Goal: Task Accomplishment & Management: Manage account settings

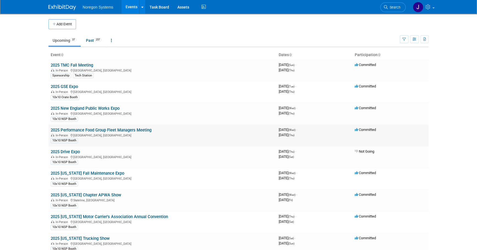
click at [124, 130] on link "2025 Performance Food Group Fleet Managers Meeting" at bounding box center [101, 130] width 101 height 5
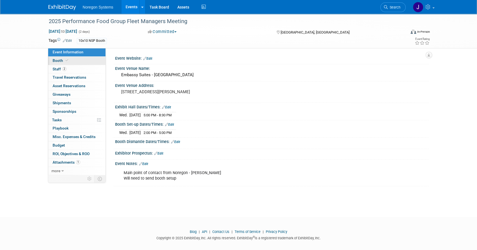
click at [79, 57] on link "Booth" at bounding box center [76, 61] width 57 height 8
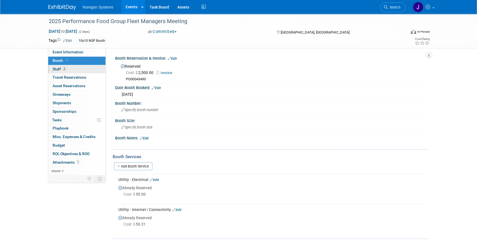
click at [84, 69] on link "2 Staff 2" at bounding box center [76, 69] width 57 height 8
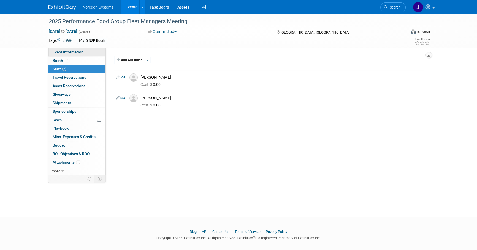
click at [83, 51] on link "Event Information" at bounding box center [76, 52] width 57 height 8
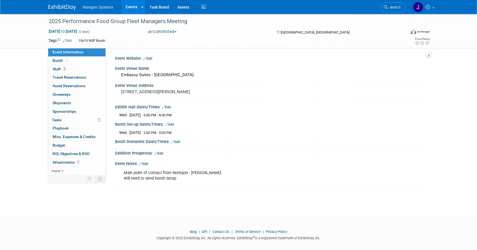
click at [68, 10] on img at bounding box center [62, 8] width 28 height 6
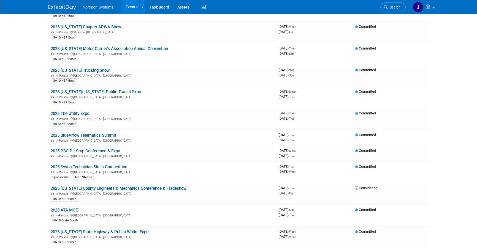
scroll to position [175, 0]
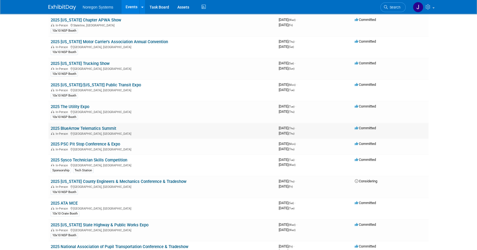
drag, startPoint x: 104, startPoint y: 127, endPoint x: 209, endPoint y: 155, distance: 109.2
click at [104, 127] on link "2025 BlueArrow Telematics Summit" at bounding box center [84, 128] width 66 height 5
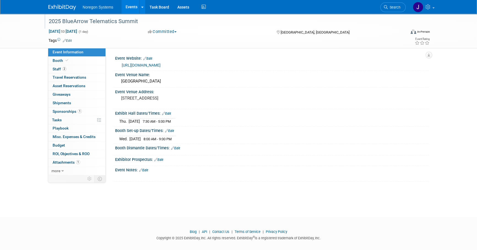
click at [99, 24] on div "2025 BlueArrow Telematics Summit" at bounding box center [222, 22] width 351 height 10
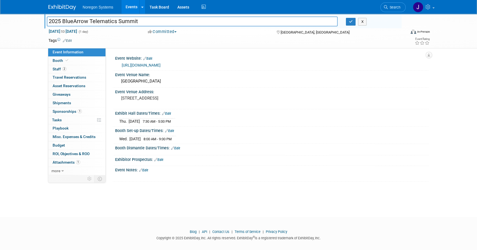
drag, startPoint x: 145, startPoint y: 21, endPoint x: 47, endPoint y: 21, distance: 97.8
click at [47, 21] on input "2025 BlueArrow Telematics Summit" at bounding box center [192, 22] width 291 height 10
click at [350, 23] on icon "button" at bounding box center [351, 22] width 4 height 4
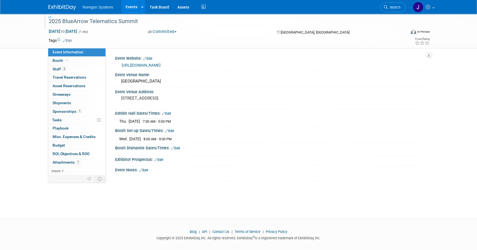
click at [66, 7] on img at bounding box center [62, 8] width 28 height 6
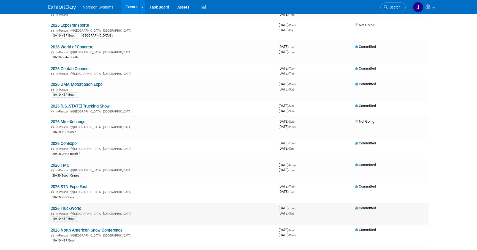
scroll to position [463, 0]
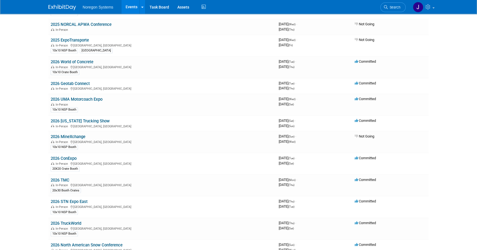
drag, startPoint x: 93, startPoint y: 80, endPoint x: 47, endPoint y: 82, distance: 45.7
click at [95, 83] on td "2026 Geotab Connect In-Person Las Vegas, NV" at bounding box center [162, 86] width 228 height 16
drag, startPoint x: 95, startPoint y: 80, endPoint x: 51, endPoint y: 79, distance: 44.6
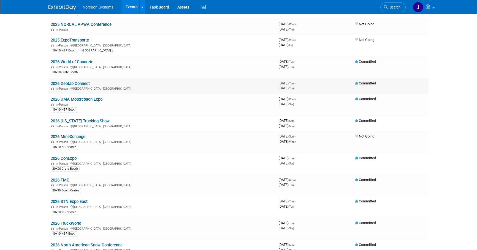
click at [51, 79] on td "2026 Geotab Connect In-Person Las Vegas, NV" at bounding box center [162, 86] width 228 height 16
copy link "2026 Geotab Connect"
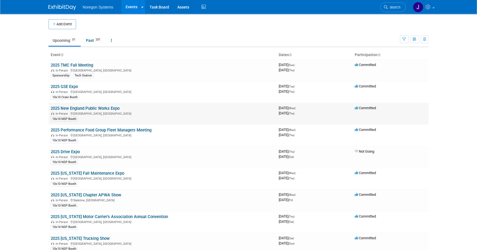
scroll to position [0, 0]
click at [90, 41] on link "Past 257" at bounding box center [94, 40] width 24 height 10
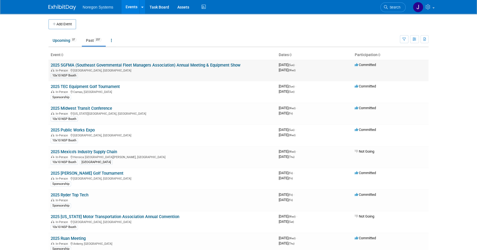
drag, startPoint x: 244, startPoint y: 66, endPoint x: 50, endPoint y: 66, distance: 194.7
click at [50, 66] on td "2025 SGFMA (Southeast Governmental Fleet Managers Association) Annual Meeting &…" at bounding box center [162, 70] width 228 height 21
drag, startPoint x: 50, startPoint y: 66, endPoint x: 40, endPoint y: 65, distance: 9.9
click at [40, 65] on body "Noregon Systems Events Add Event Bulk Upload Events Shareable Event Boards Rece…" at bounding box center [238, 125] width 477 height 250
drag, startPoint x: 43, startPoint y: 65, endPoint x: 74, endPoint y: 62, distance: 31.0
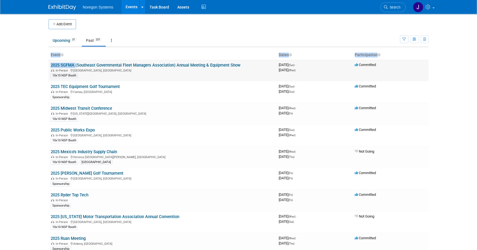
click at [74, 62] on body "Noregon Systems Events Add Event Bulk Upload Events Shareable Event Boards Rece…" at bounding box center [238, 125] width 477 height 250
copy div "Event Dates Participation 2025 SGFMA"
